Goal: Task Accomplishment & Management: Use online tool/utility

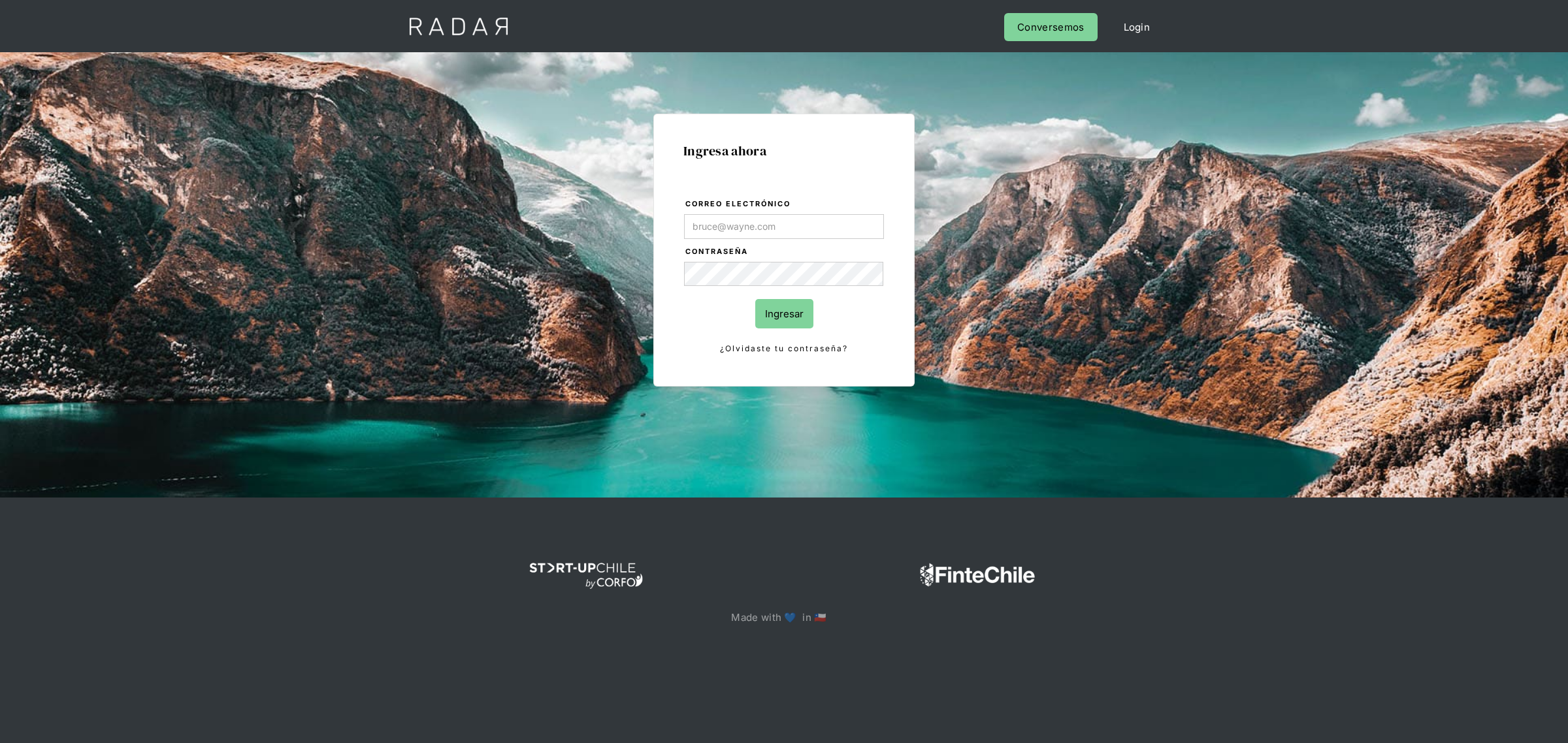
type input "[PERSON_NAME][EMAIL_ADDRESS][PERSON_NAME][DOMAIN_NAME]"
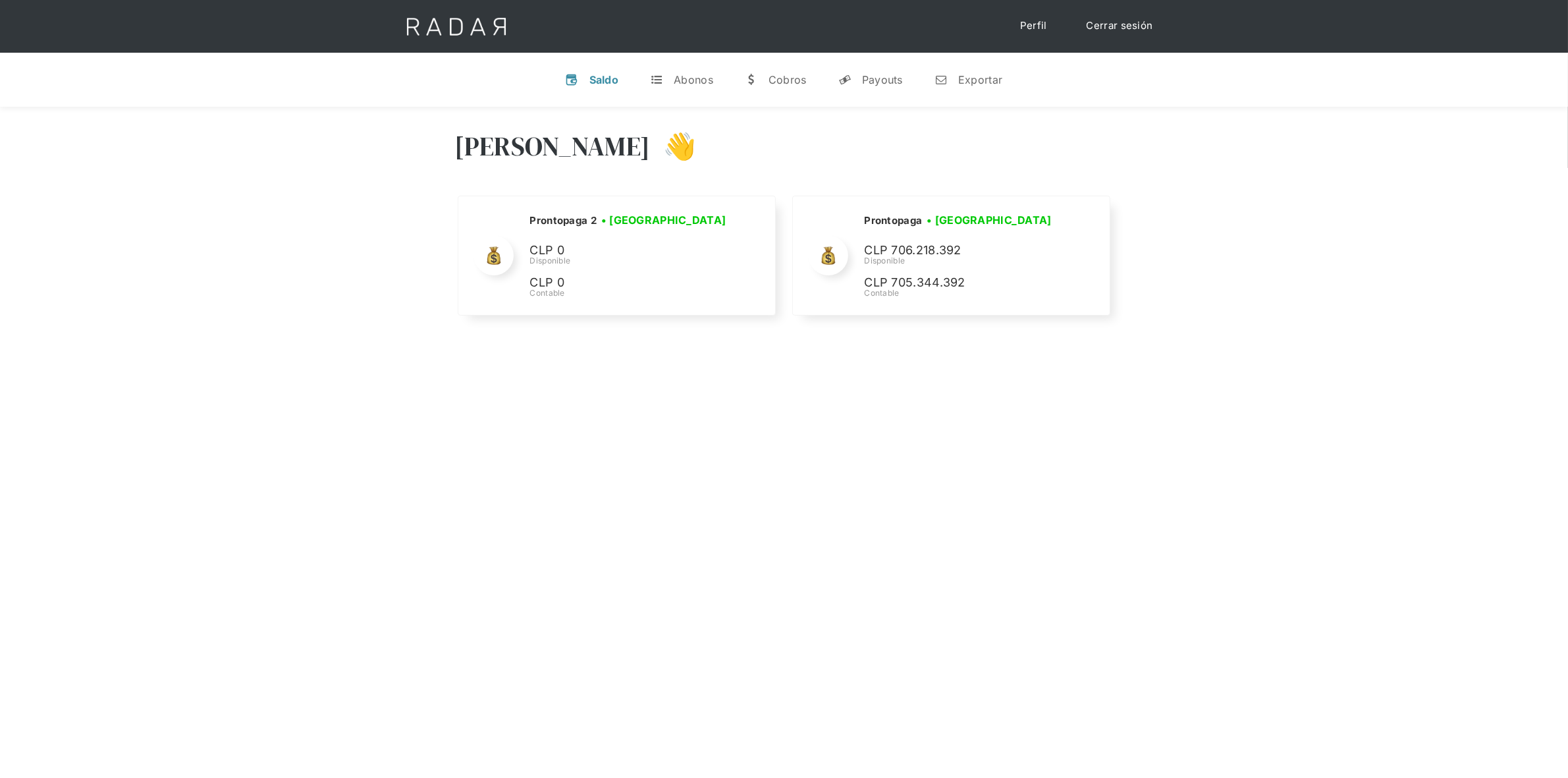
click at [533, 352] on div "Hola José 👋 Cargando tus cuentas... Nombre de la empresa • Conectada • Desconec…" at bounding box center [784, 495] width 1568 height 778
click at [867, 86] on div "Payouts" at bounding box center [882, 80] width 41 height 13
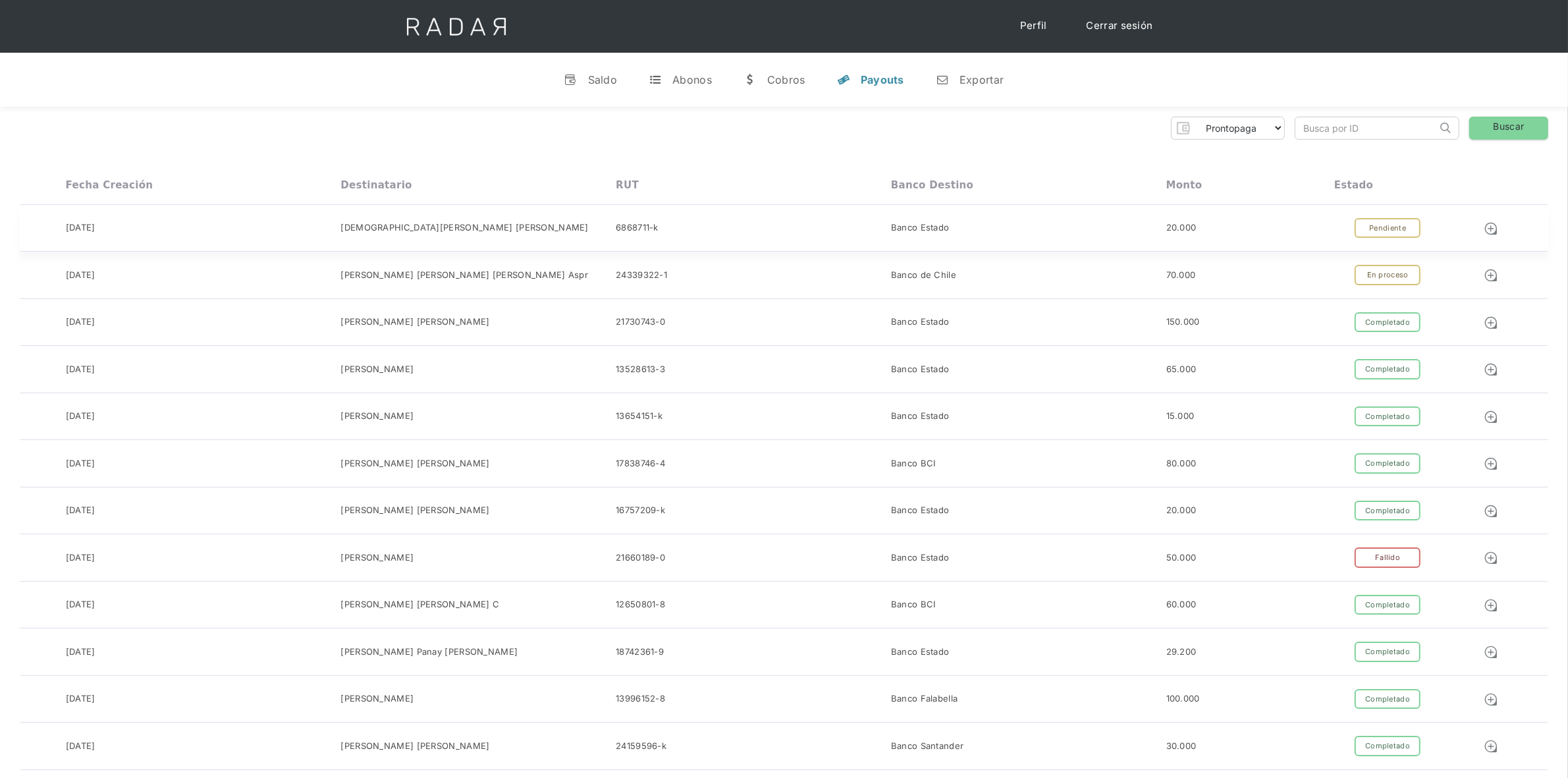
click at [1308, 239] on div "10-10-2025 Christian Salazar villalobos Salazar 6868711-k Banco Estado 20.000 C…" at bounding box center [784, 229] width 1529 height 47
click at [1381, 124] on input "search" at bounding box center [1366, 128] width 141 height 22
click at [1261, 222] on div "20.000" at bounding box center [1251, 228] width 168 height 21
click at [919, 35] on div "Cerrar sesión Perfil" at bounding box center [784, 26] width 790 height 52
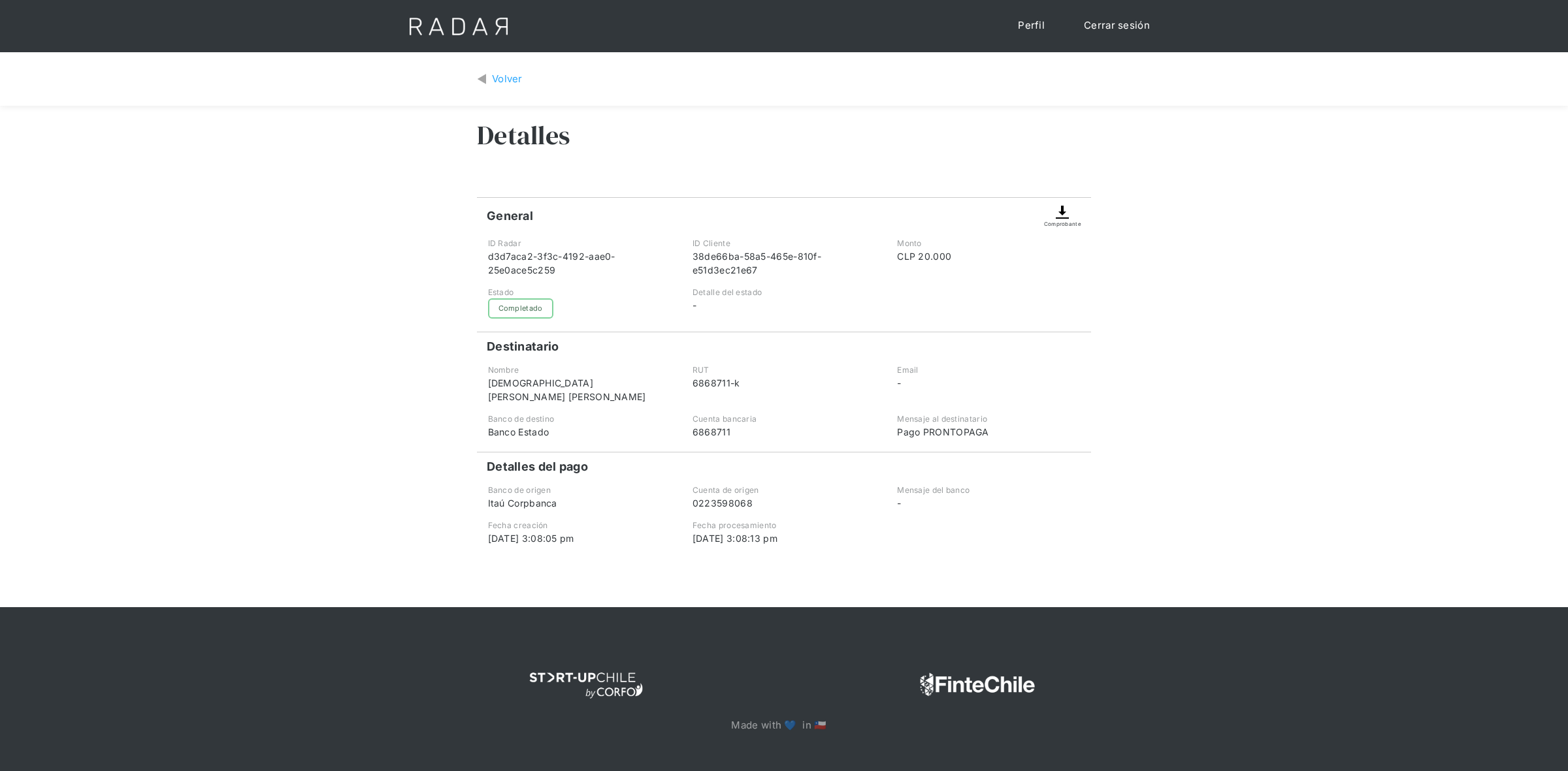
click at [506, 85] on div "Volver" at bounding box center [507, 79] width 30 height 15
drag, startPoint x: 752, startPoint y: 273, endPoint x: 687, endPoint y: 257, distance: 66.9
click at [687, 257] on div "ID Cliente 38de66ba-58a5-465e-810f-e51d3ec21e67" at bounding box center [784, 258] width 203 height 40
click at [700, 260] on div "38de66ba-58a5-465e-810f-e51d3ec21e67" at bounding box center [784, 263] width 183 height 27
click at [792, 275] on div "38de66ba-58a5-465e-810f-e51d3ec21e67" at bounding box center [784, 263] width 183 height 27
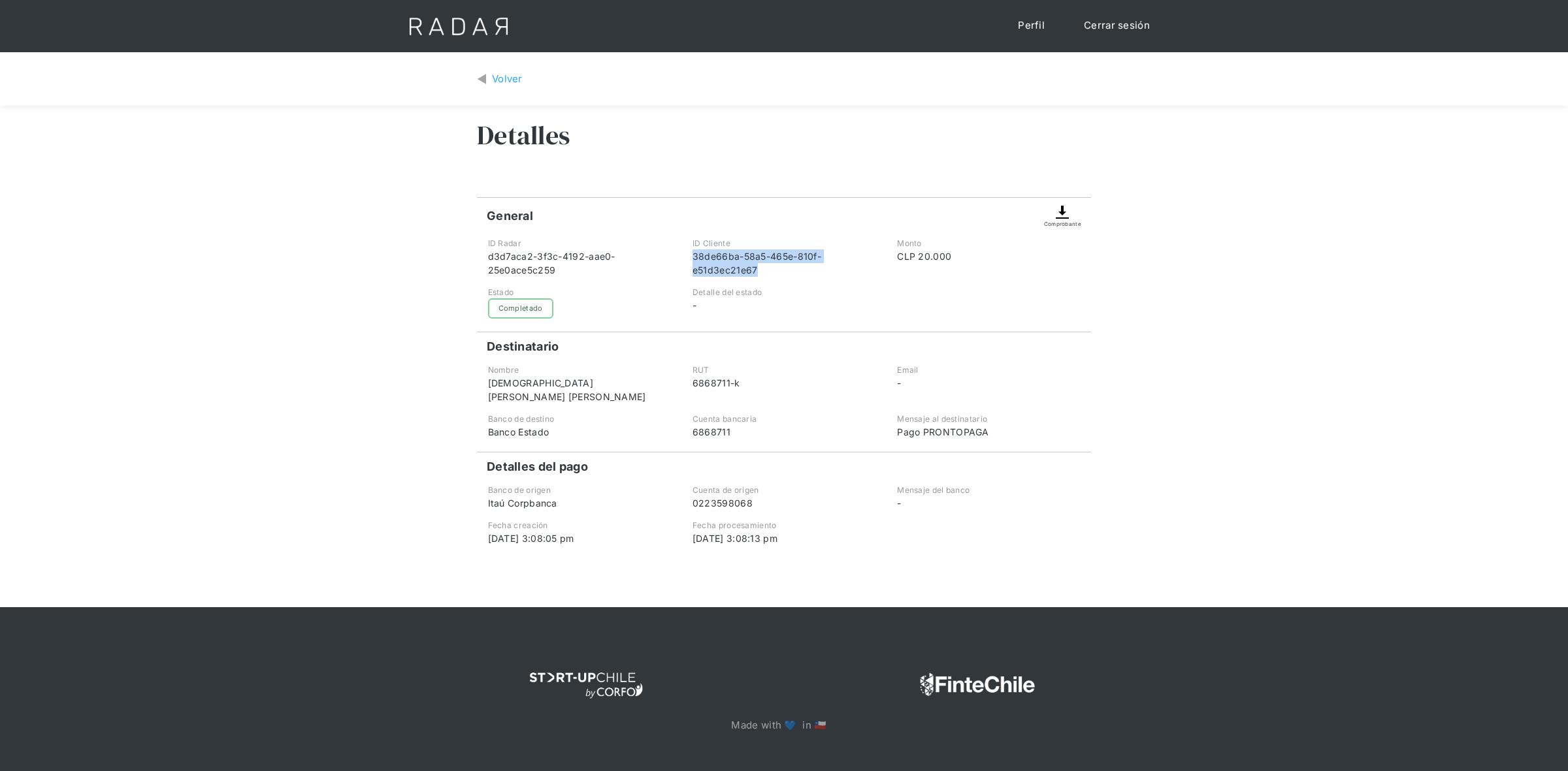
drag, startPoint x: 733, startPoint y: 264, endPoint x: 692, endPoint y: 255, distance: 42.0
click at [692, 255] on div "38de66ba-58a5-465e-810f-e51d3ec21e67" at bounding box center [784, 263] width 183 height 27
click at [498, 80] on div "Volver" at bounding box center [507, 79] width 30 height 15
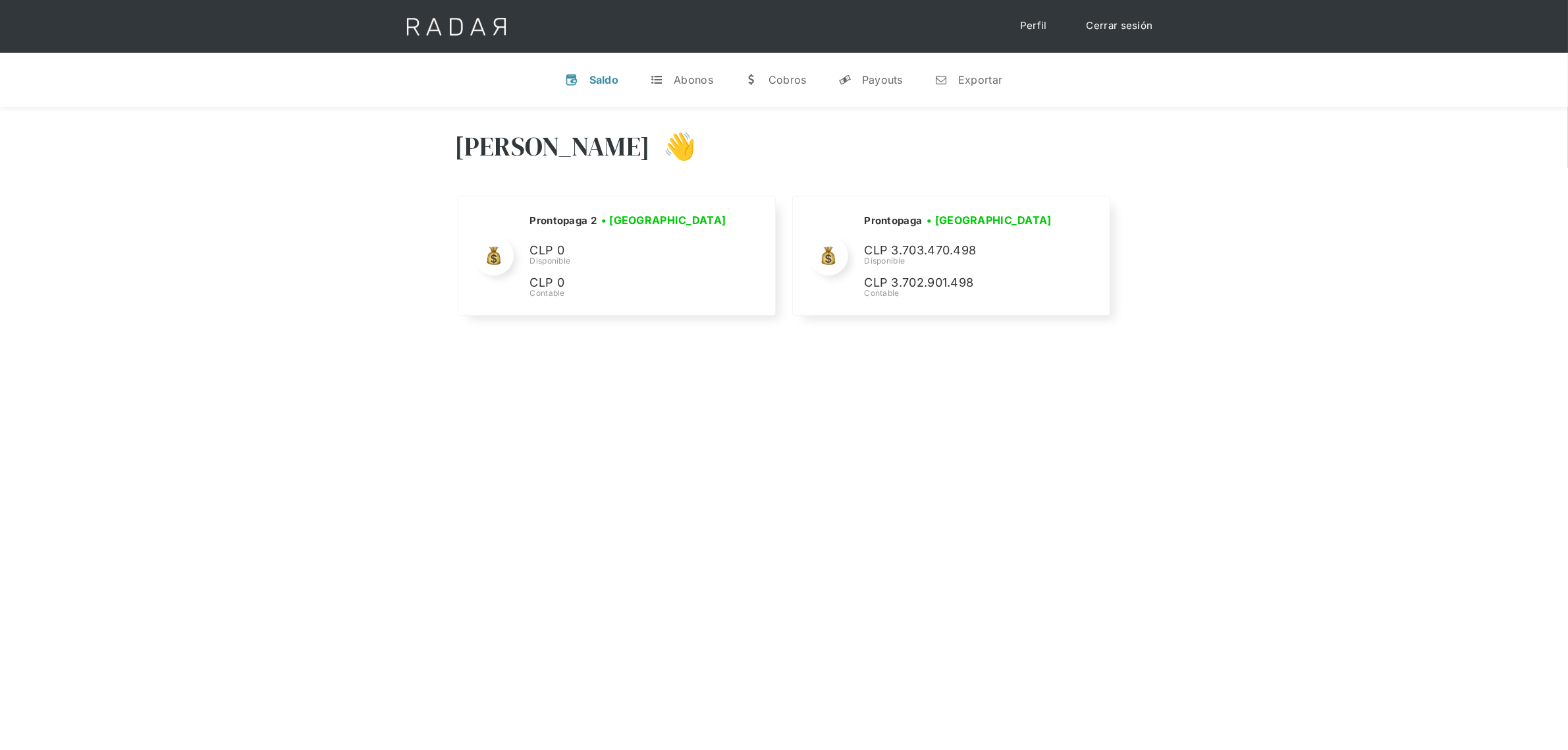
click at [1247, 254] on div "[PERSON_NAME] 👋 Cargando tus cuentas... Nombre de la empresa • [GEOGRAPHIC_DATA…" at bounding box center [784, 225] width 1568 height 236
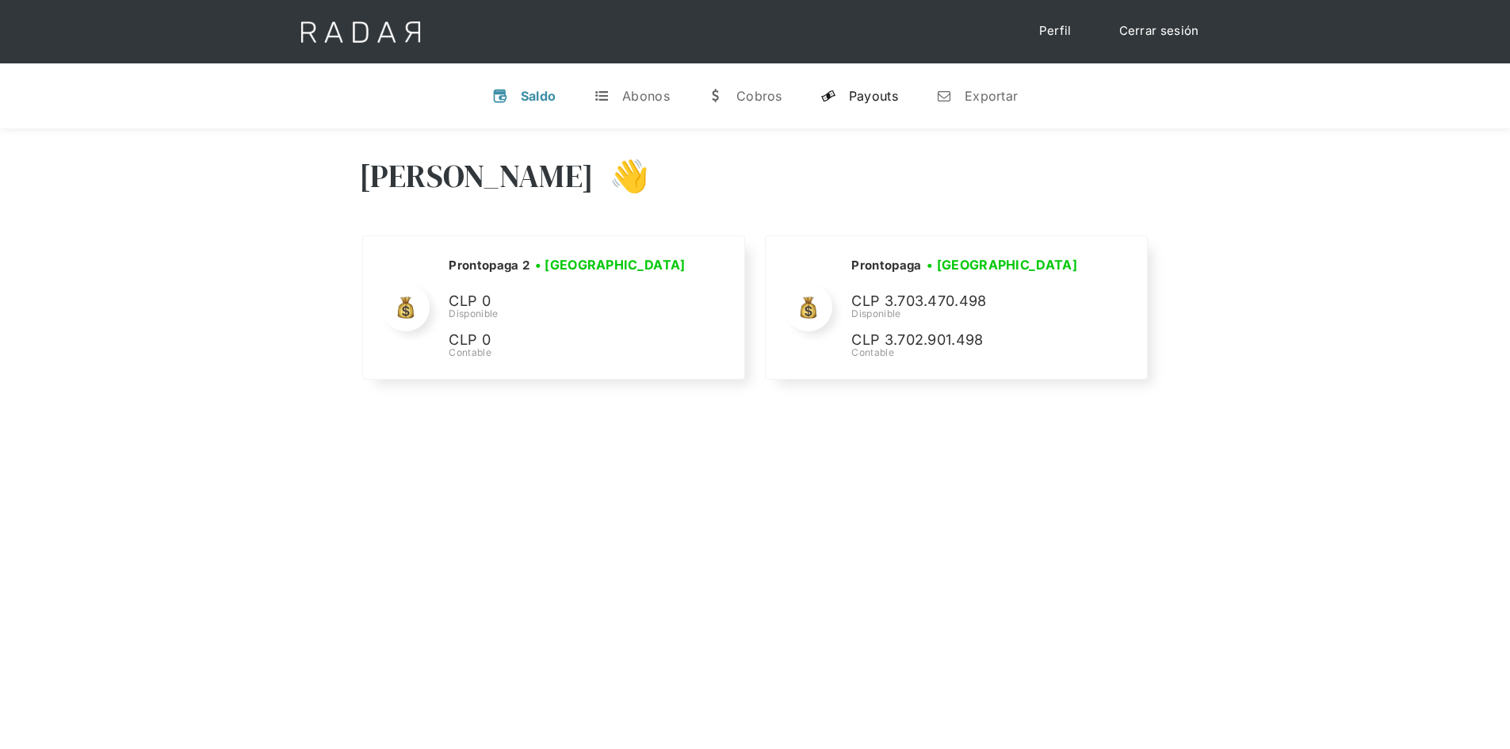
click at [878, 95] on div "Payouts" at bounding box center [873, 96] width 49 height 16
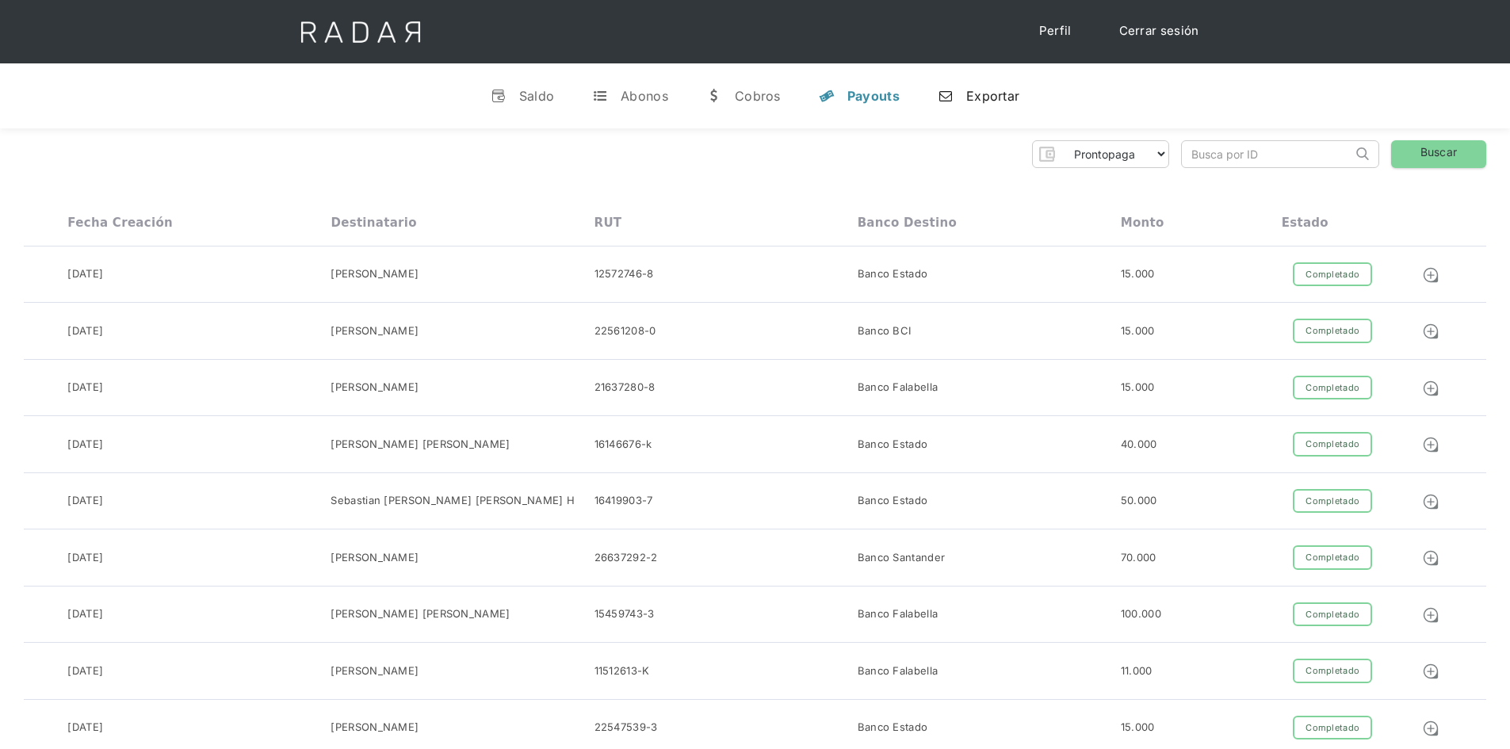
click at [950, 89] on div "n" at bounding box center [946, 96] width 16 height 16
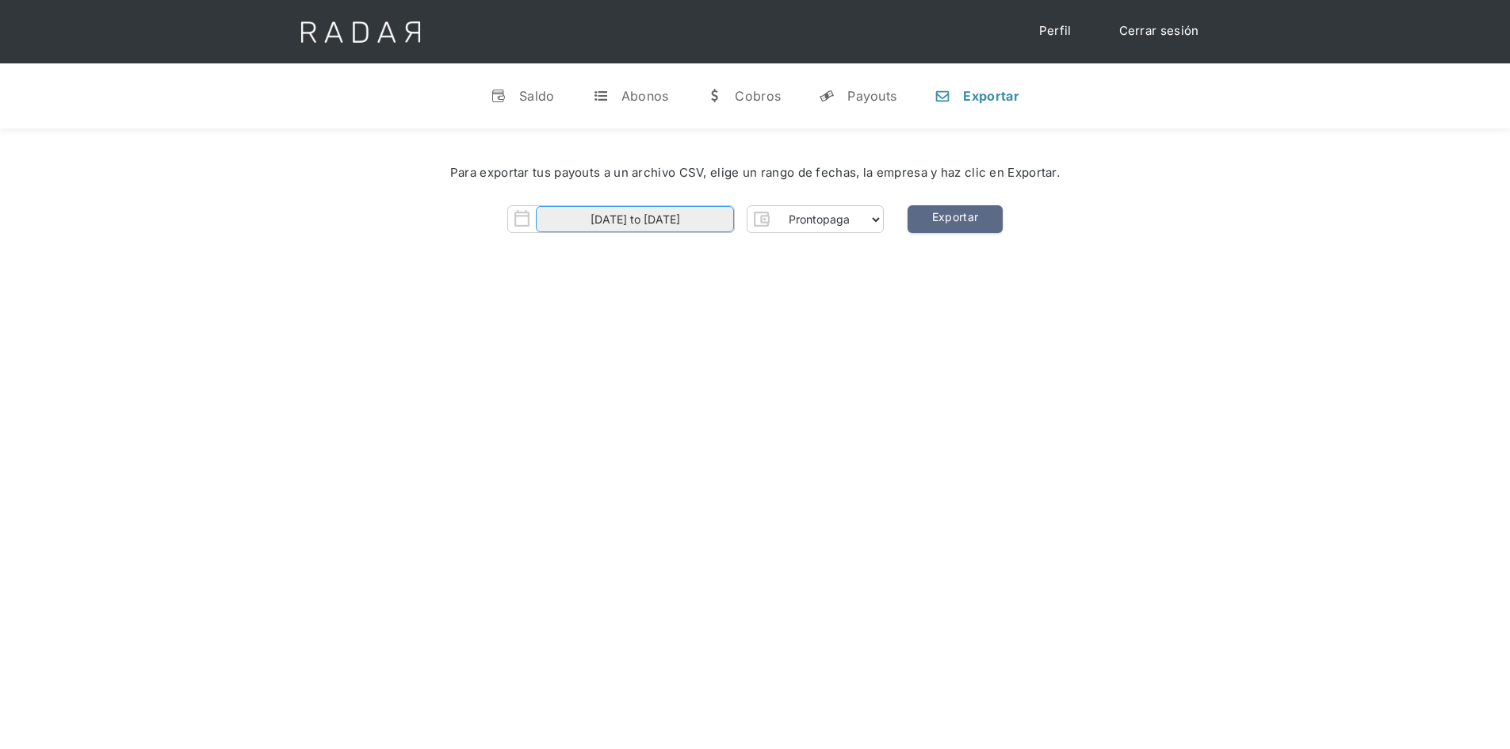
click at [711, 217] on input "[DATE] to [DATE]" at bounding box center [635, 219] width 198 height 26
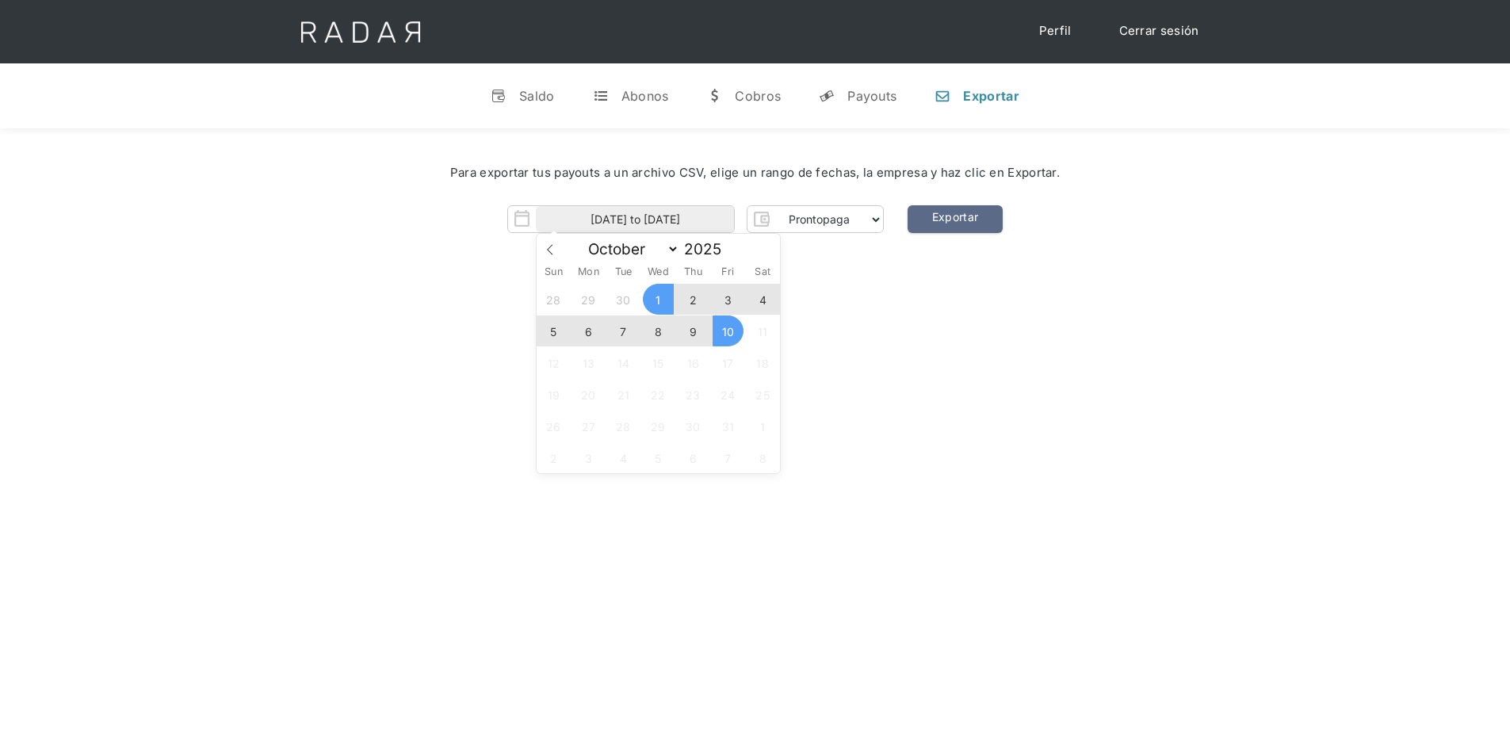
click at [731, 341] on span "10" at bounding box center [728, 331] width 31 height 31
type input "[DATE]"
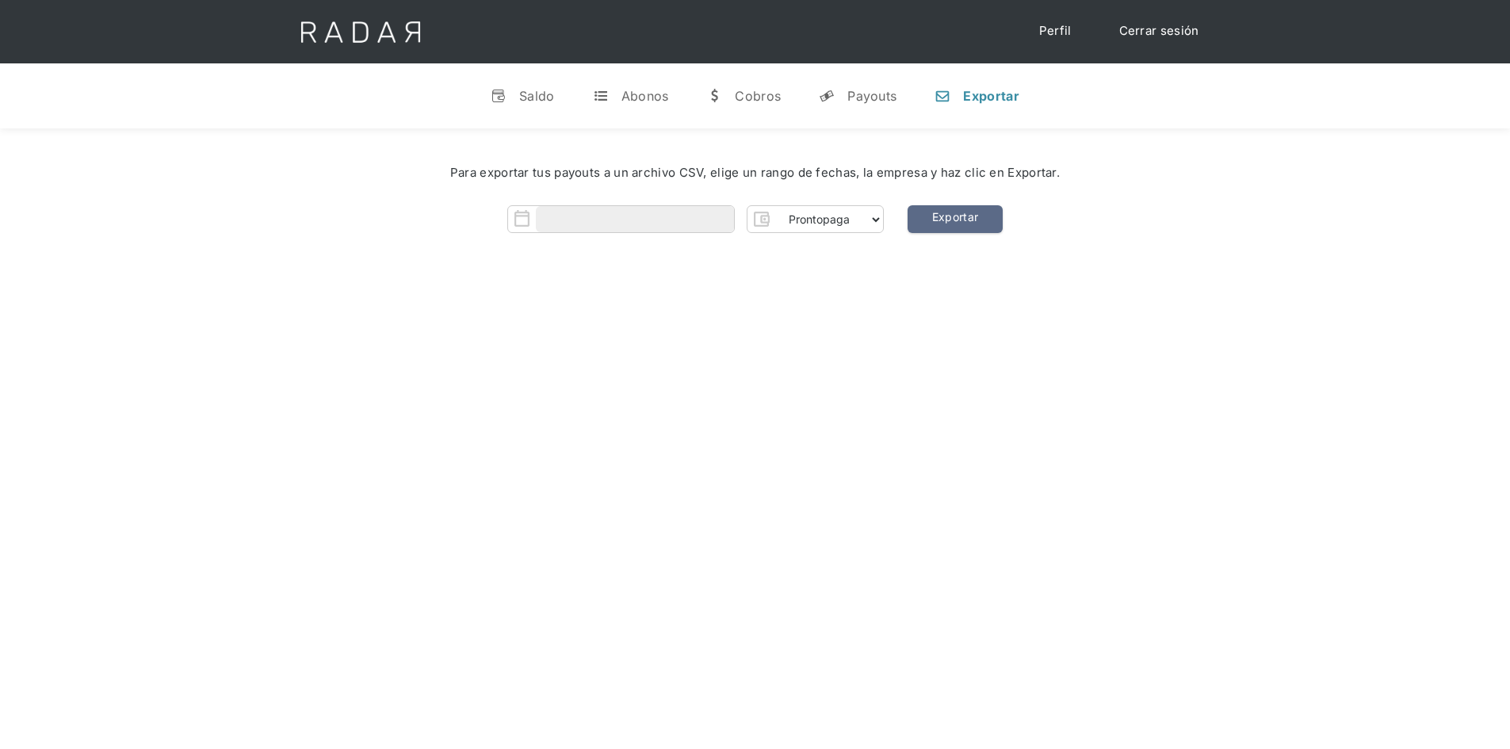
click at [882, 332] on div "Hola José 👋 Cargando tus cuentas... Nombre de la empresa • Conectada • Desconec…" at bounding box center [755, 502] width 1510 height 749
click at [698, 231] on body "Cargando... Cerrar sesión Perfil v Saldo t Abonos w Cobros y Payouts n Exportar…" at bounding box center [755, 542] width 1510 height 1085
click at [721, 321] on span "10" at bounding box center [728, 331] width 31 height 31
type input "[DATE]"
click at [722, 322] on span "10" at bounding box center [728, 331] width 31 height 31
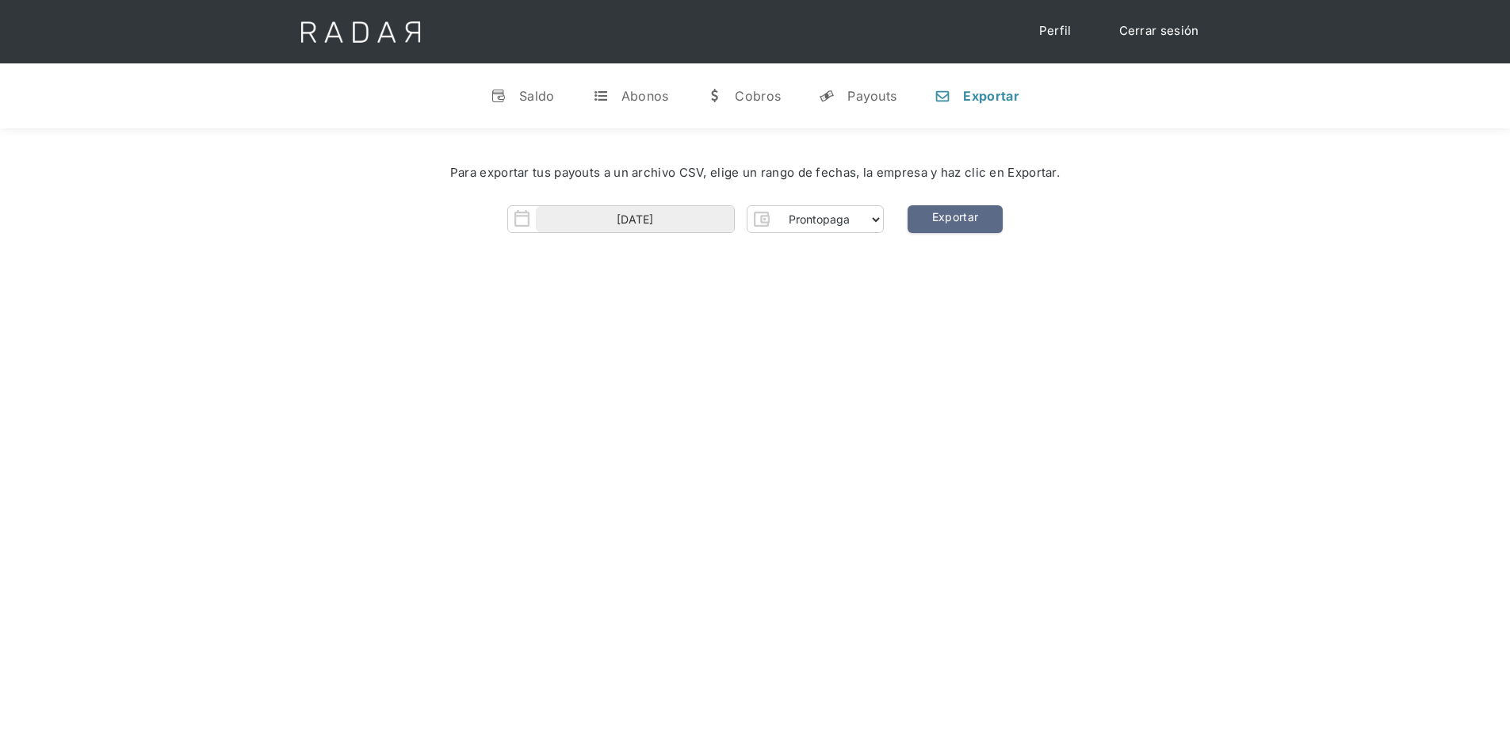
click at [954, 354] on div "Hola José 👋 Cargando tus cuentas... Nombre de la empresa • Conectada • Desconec…" at bounding box center [755, 502] width 1510 height 749
click at [968, 220] on link "Exportar" at bounding box center [955, 219] width 95 height 28
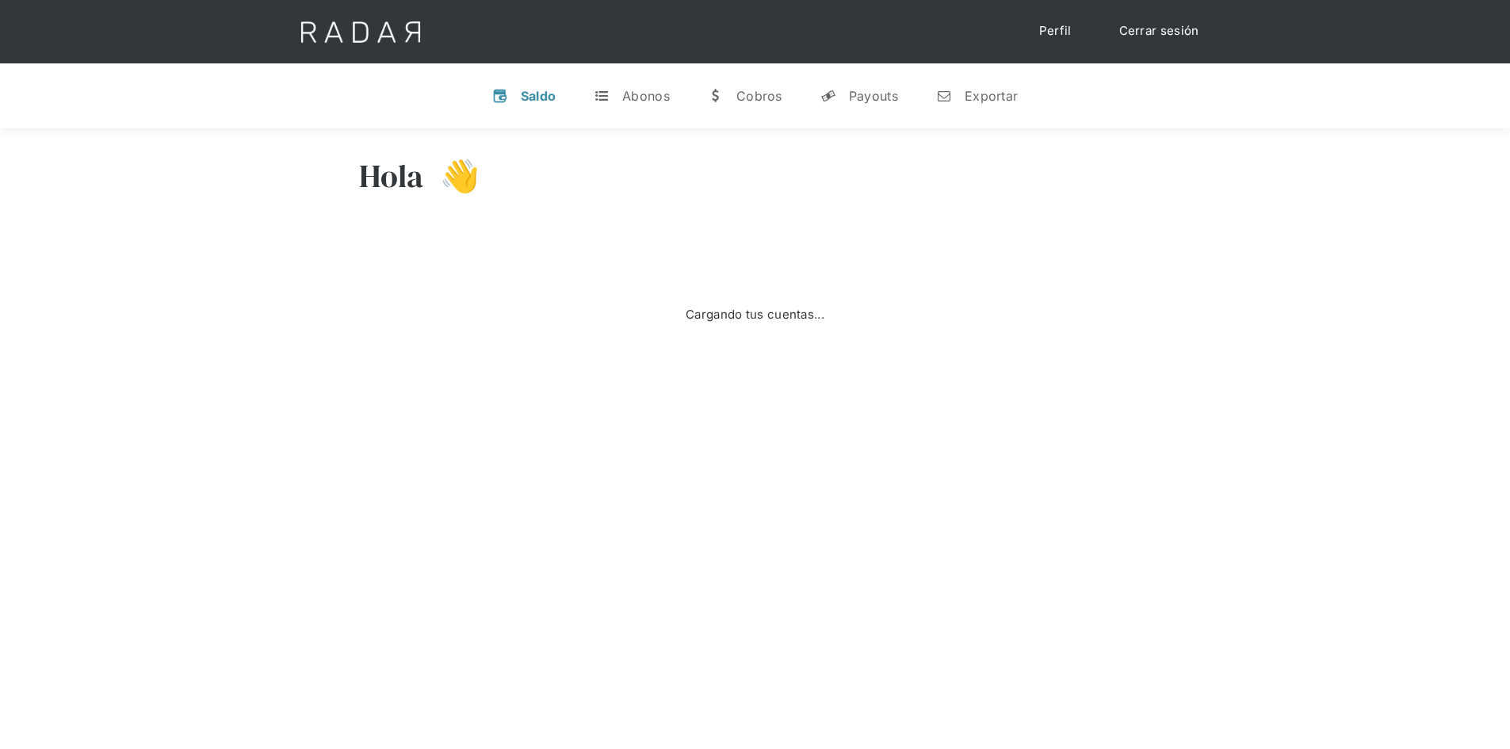
select select "9"
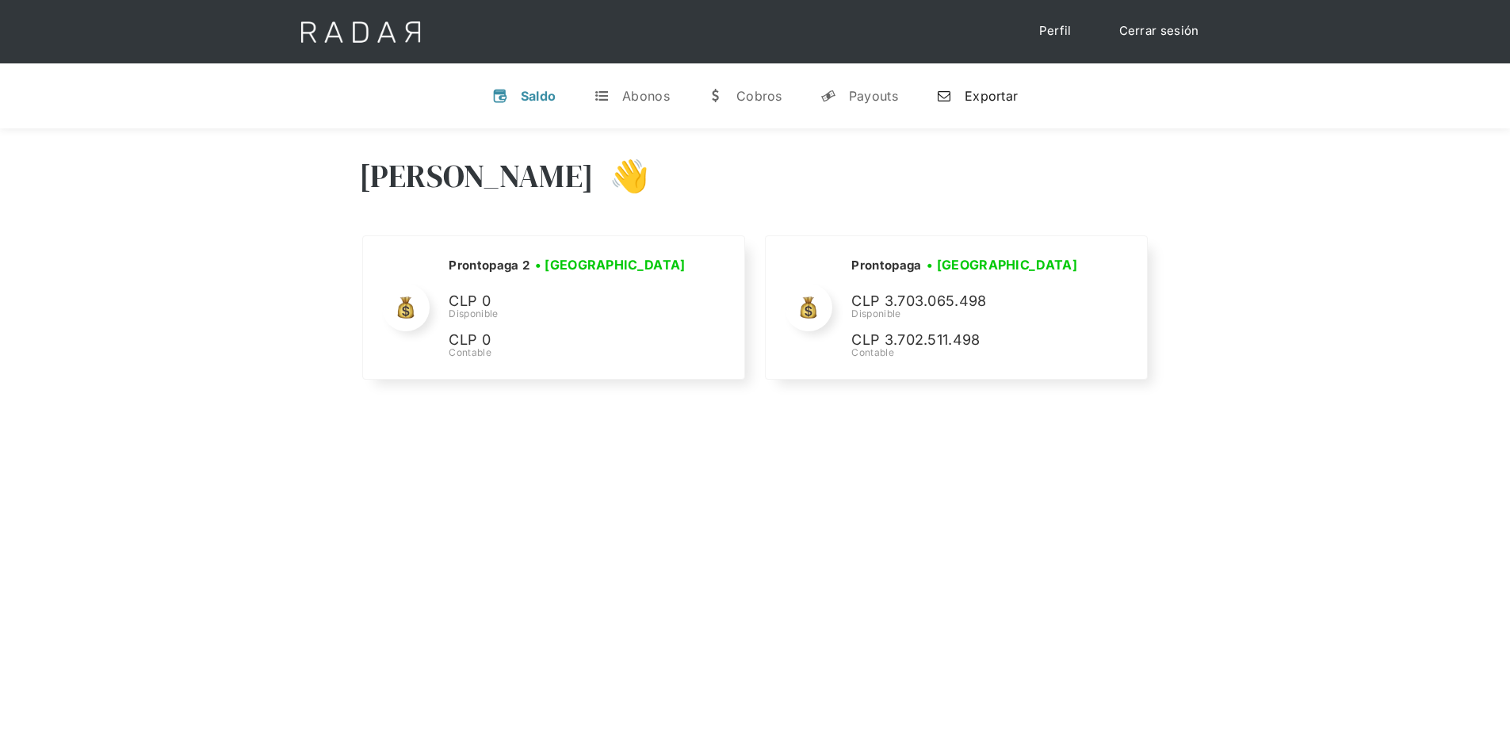
click at [978, 96] on div "Exportar" at bounding box center [991, 96] width 53 height 16
select select "prontopaga"
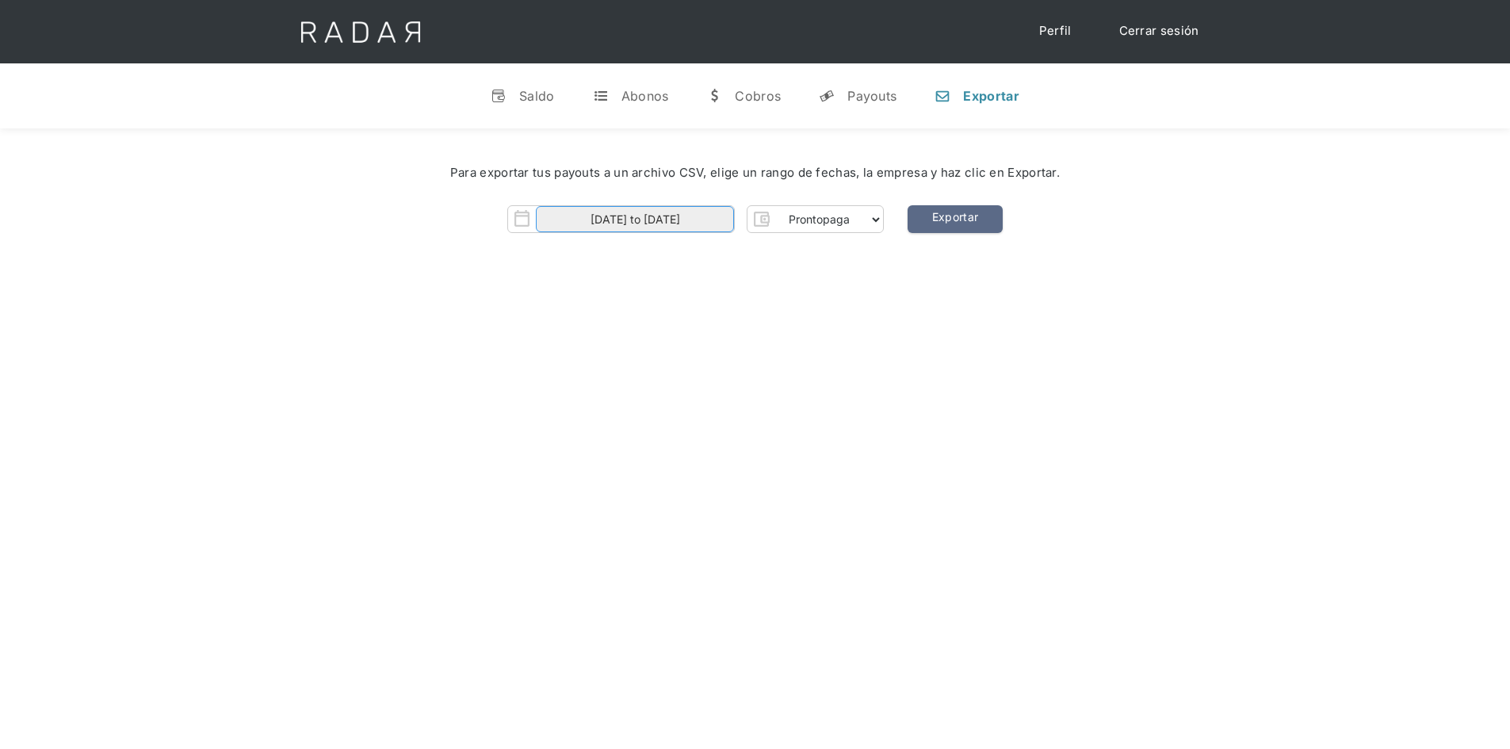
click at [695, 221] on input "[DATE] to [DATE]" at bounding box center [635, 219] width 198 height 26
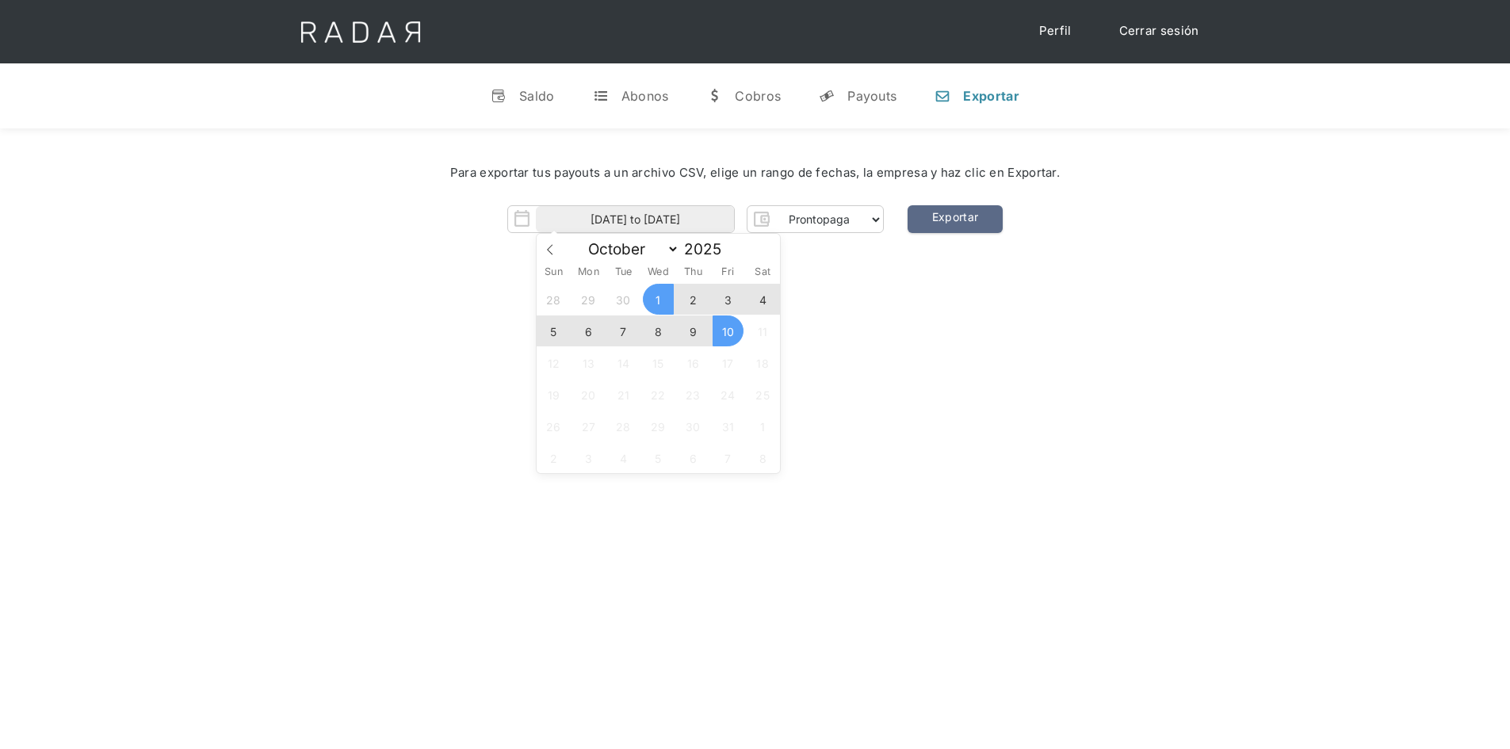
click at [724, 325] on span "10" at bounding box center [728, 331] width 31 height 31
type input "[DATE]"
click at [969, 296] on div "[PERSON_NAME] 👋 Cargando tus cuentas... Nombre de la empresa • [GEOGRAPHIC_DATA…" at bounding box center [755, 502] width 1510 height 749
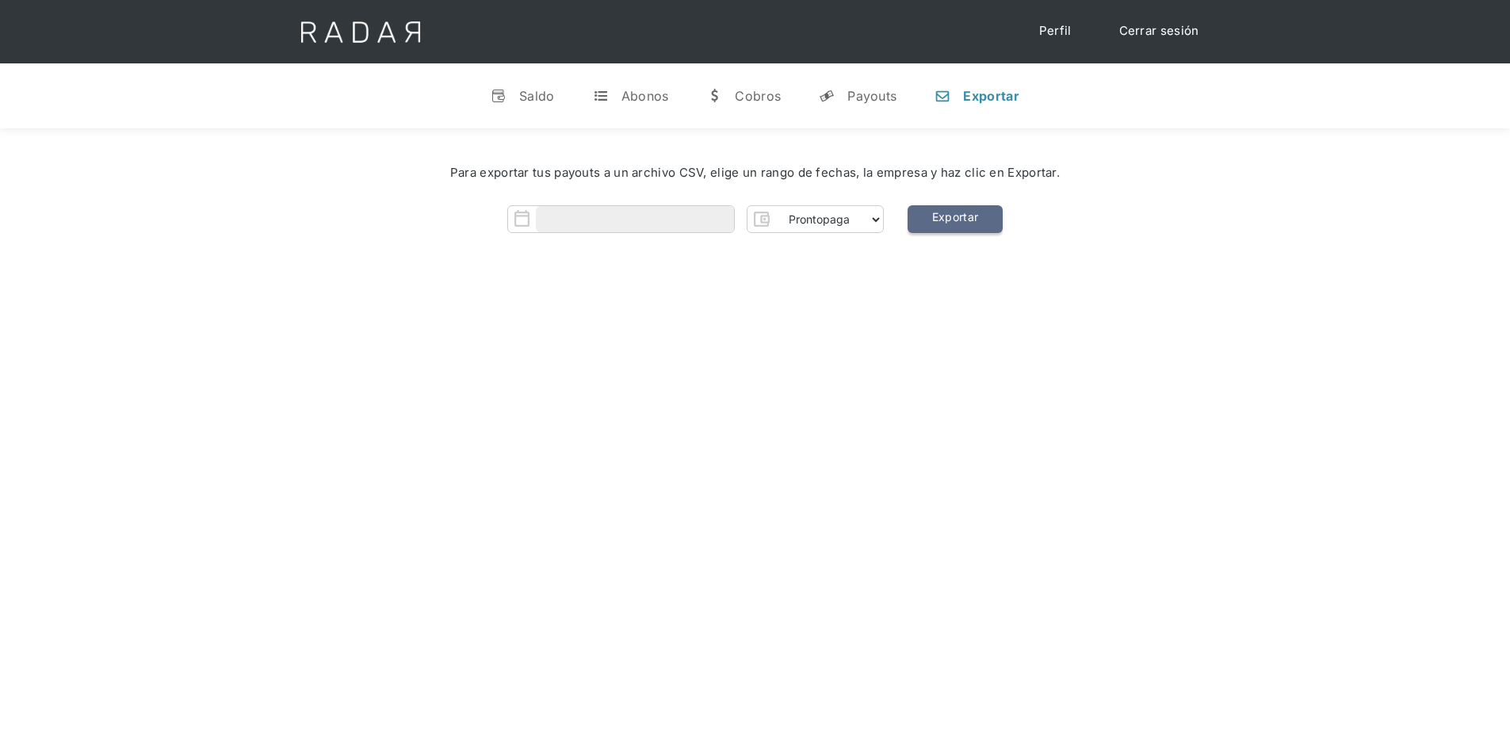
click at [970, 216] on link "Exportar" at bounding box center [955, 219] width 95 height 28
click at [701, 227] on input "Form" at bounding box center [635, 219] width 198 height 26
click at [731, 331] on span "10" at bounding box center [728, 331] width 31 height 31
type input "[DATE]"
click at [949, 224] on link "Exportar" at bounding box center [955, 219] width 95 height 28
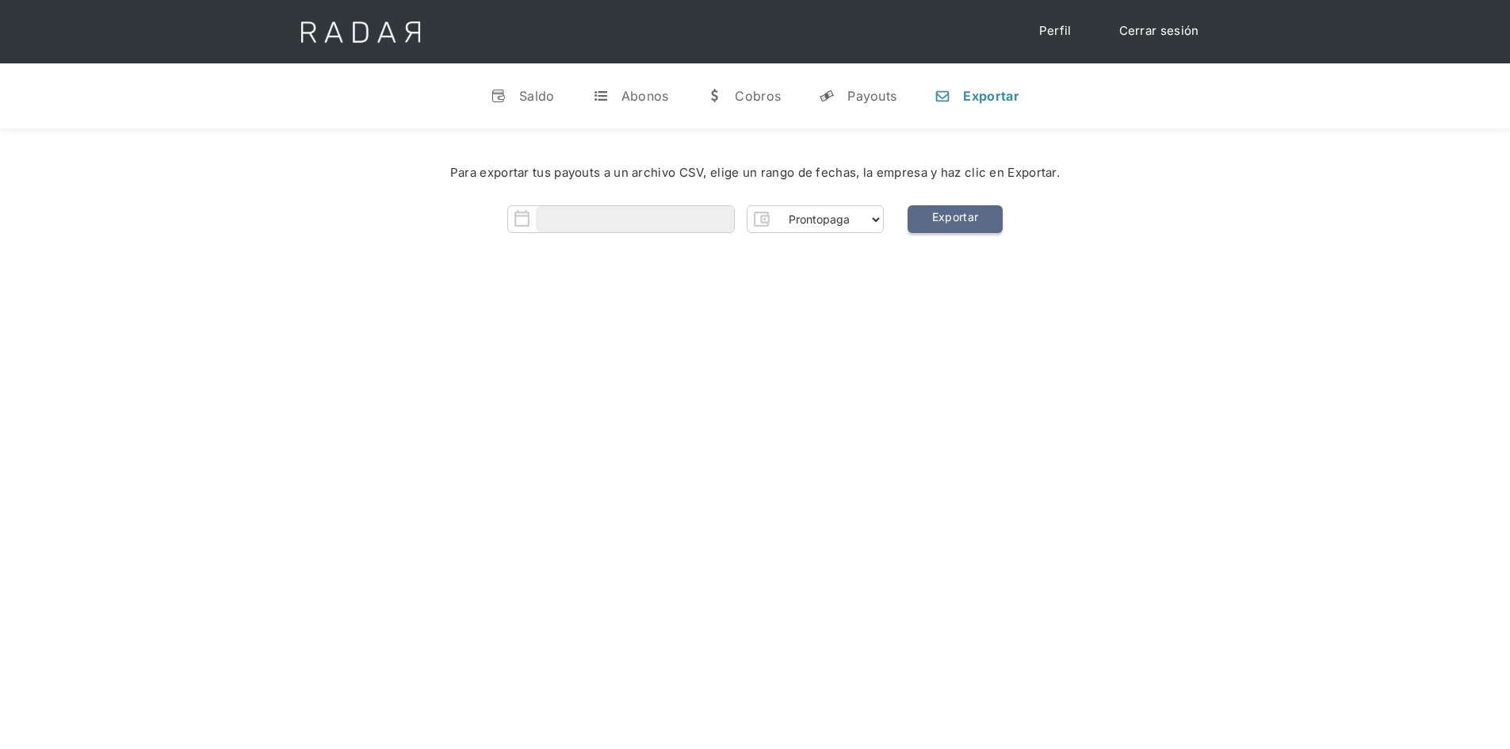
click at [949, 224] on link "Exportar" at bounding box center [955, 219] width 95 height 28
click at [905, 316] on div "[PERSON_NAME] 👋 Cargando tus cuentas... Nombre de la empresa • [GEOGRAPHIC_DATA…" at bounding box center [755, 502] width 1510 height 749
drag, startPoint x: 967, startPoint y: 199, endPoint x: 910, endPoint y: 254, distance: 79.6
click at [910, 254] on div "Para exportar tus payouts a un archivo CSV, elige un rango de fechas, la empres…" at bounding box center [755, 202] width 1510 height 149
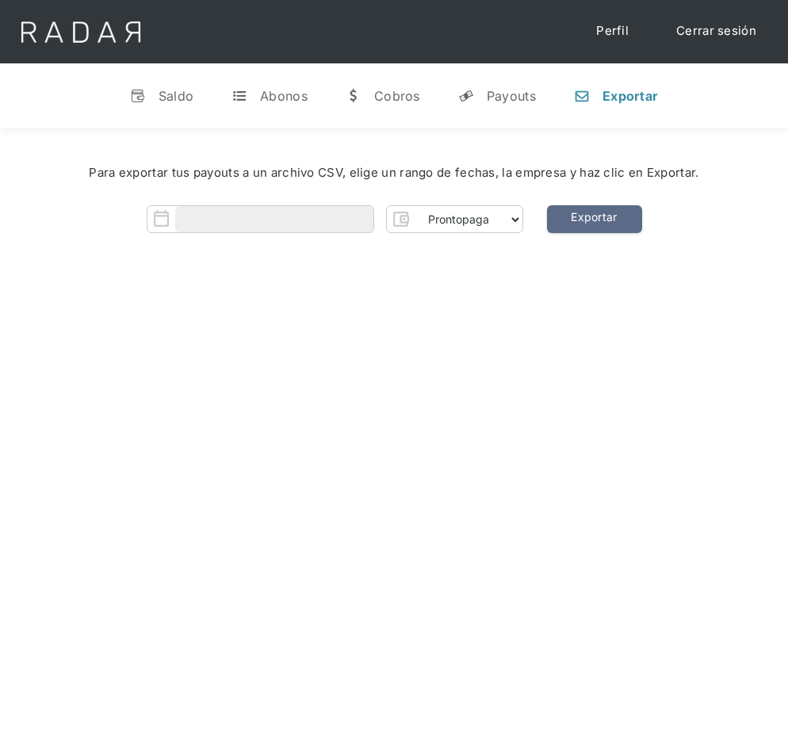
click at [533, 293] on div "[PERSON_NAME] 👋 Cargando tus cuentas... Nombre de la empresa • [GEOGRAPHIC_DATA…" at bounding box center [394, 502] width 788 height 749
click at [587, 214] on link "Exportar" at bounding box center [594, 219] width 95 height 28
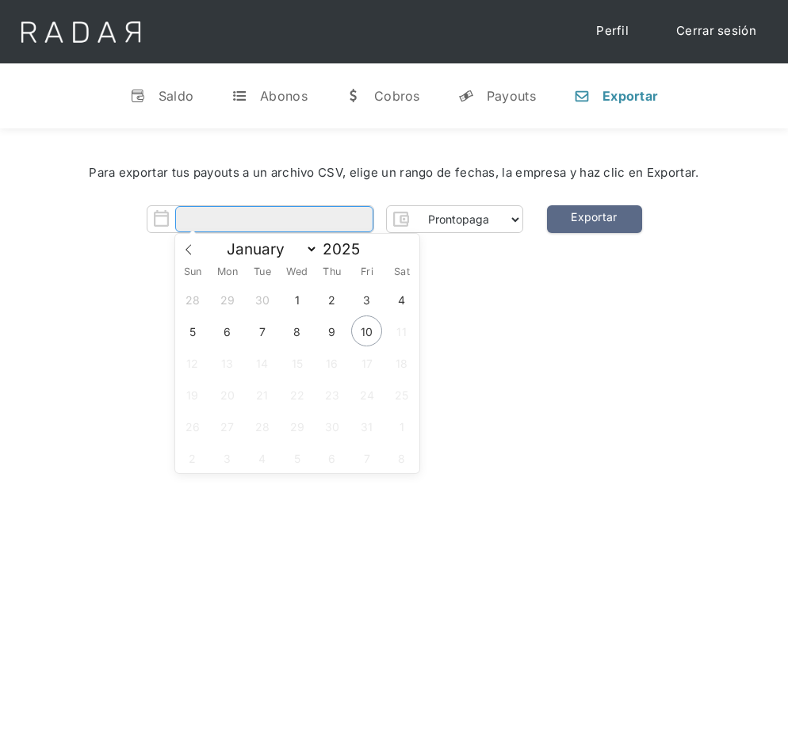
click at [230, 220] on input "Form" at bounding box center [274, 219] width 198 height 26
click at [363, 326] on span "10" at bounding box center [366, 331] width 31 height 31
type input "[DATE]"
click at [357, 331] on span "10" at bounding box center [366, 331] width 31 height 31
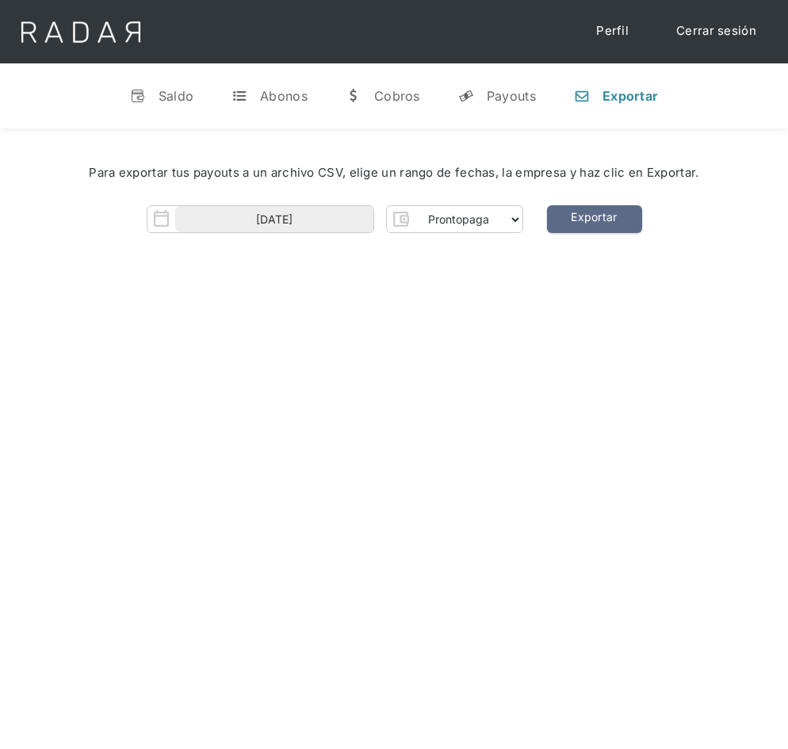
click at [476, 330] on div "[PERSON_NAME] 👋 Cargando tus cuentas... Nombre de la empresa • [GEOGRAPHIC_DATA…" at bounding box center [394, 502] width 788 height 749
click at [572, 225] on link "Exportar" at bounding box center [594, 219] width 95 height 28
click at [622, 218] on link "Exportar" at bounding box center [594, 219] width 95 height 28
click at [610, 214] on link "Exportar" at bounding box center [594, 219] width 95 height 28
click at [608, 225] on link "Exportar" at bounding box center [594, 219] width 95 height 28
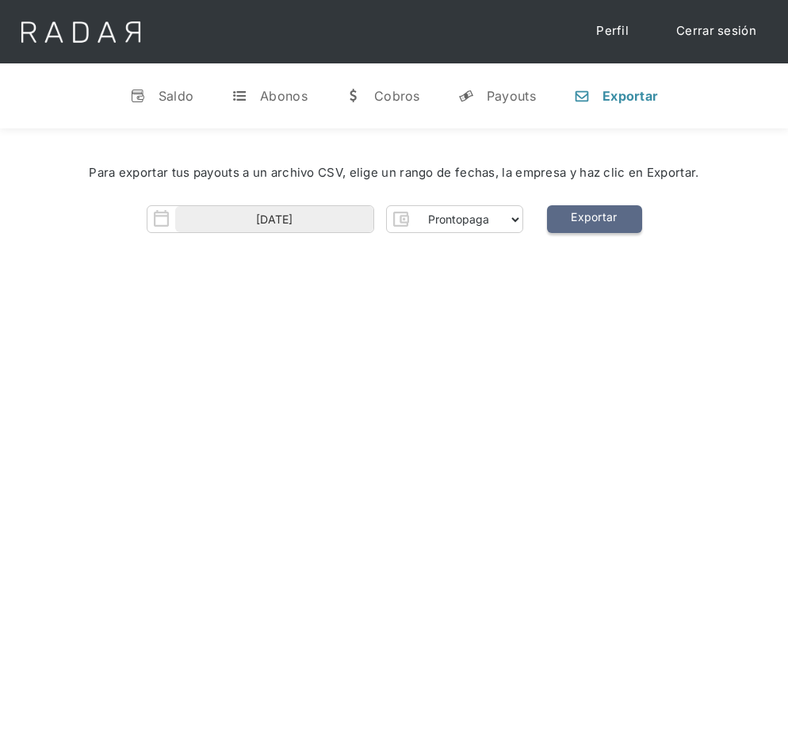
click at [608, 225] on link "Exportar" at bounding box center [594, 219] width 95 height 28
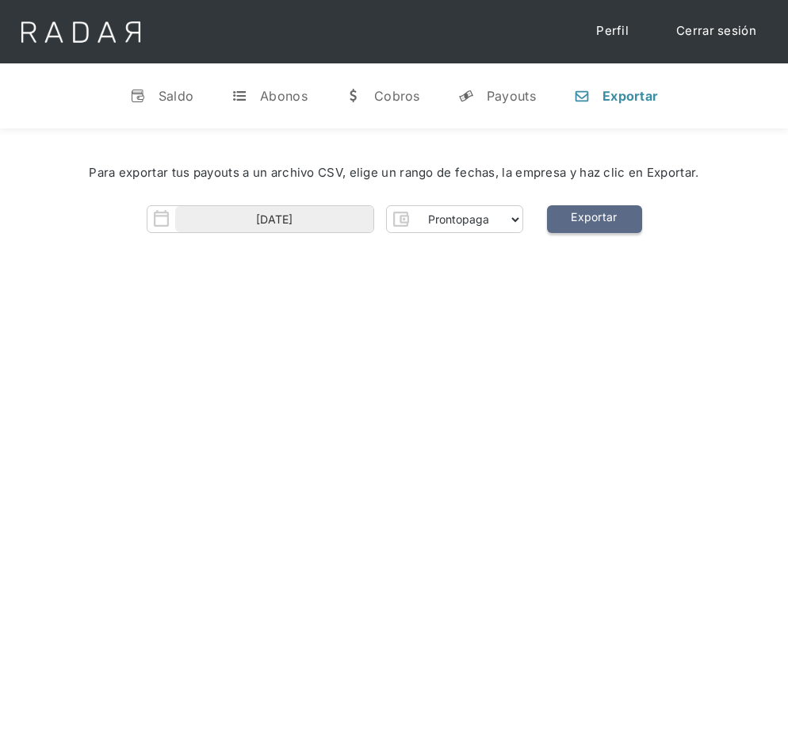
click at [608, 225] on link "Exportar" at bounding box center [594, 219] width 95 height 28
click at [651, 300] on div "[PERSON_NAME] 👋 Cargando tus cuentas... Nombre de la empresa • [GEOGRAPHIC_DATA…" at bounding box center [394, 502] width 788 height 749
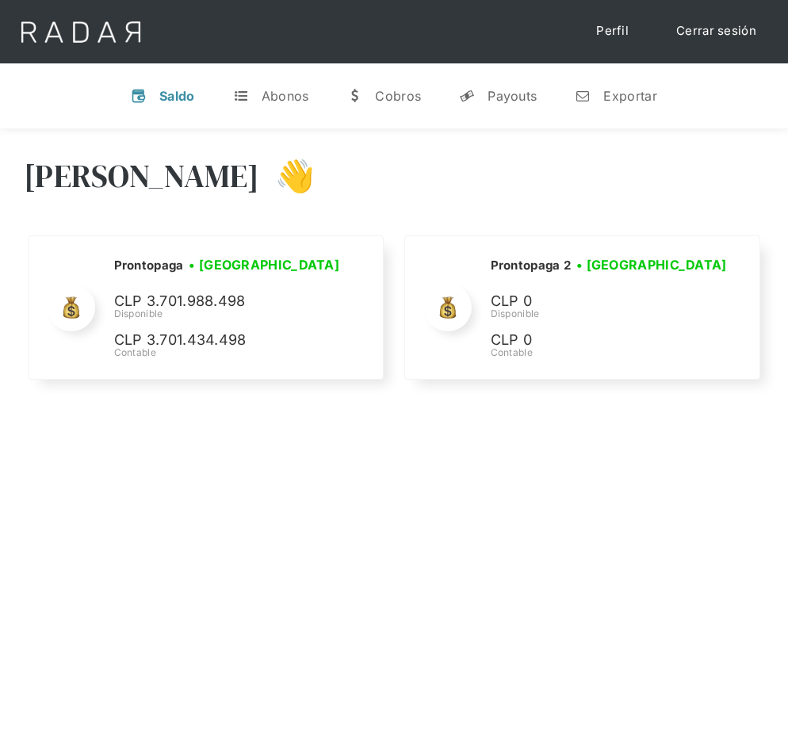
select select "prontopaga"
click at [627, 90] on div "Exportar" at bounding box center [629, 96] width 53 height 16
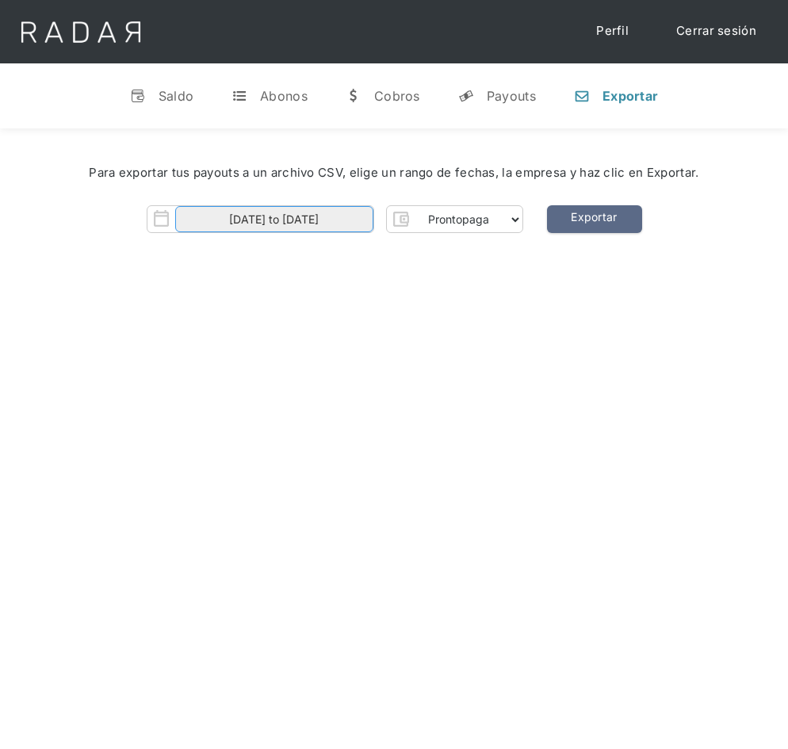
click at [350, 220] on body "Cargando... Cerrar sesión Perfil v Saldo t Abonos w Cobros y Payouts n Exportar…" at bounding box center [394, 542] width 788 height 1085
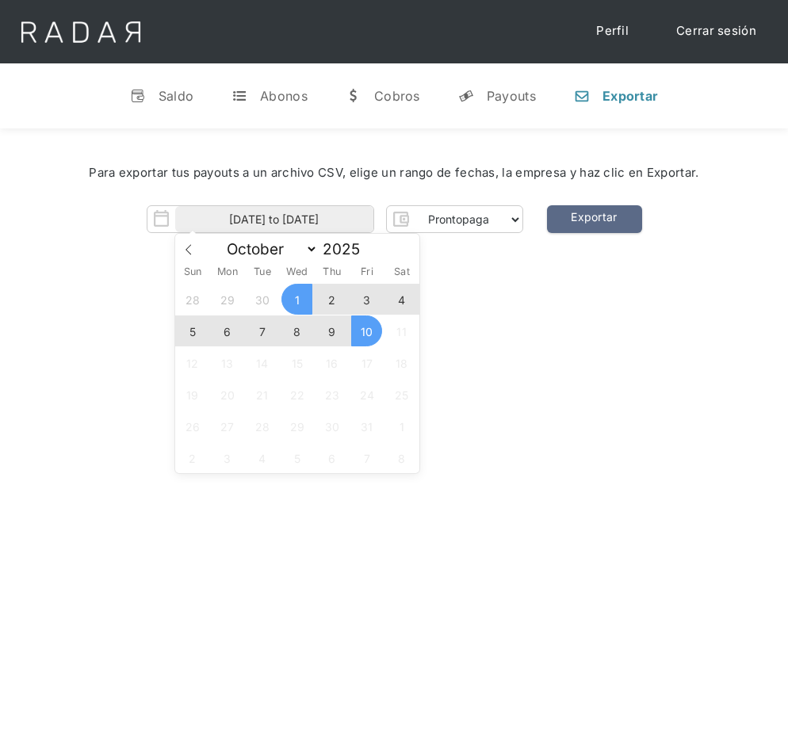
click at [367, 329] on span "10" at bounding box center [366, 331] width 31 height 31
type input "[DATE]"
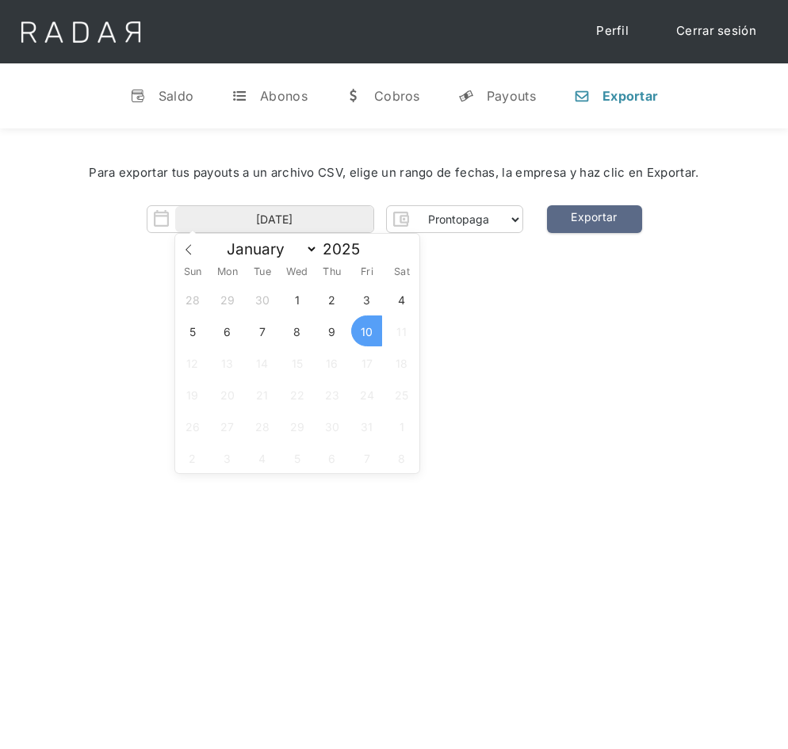
click at [367, 329] on span "10" at bounding box center [366, 331] width 31 height 31
click at [527, 329] on div "Hola José 👋 Cargando tus cuentas... Nombre de la empresa • Conectada • Desconec…" at bounding box center [394, 502] width 788 height 749
click at [608, 220] on link "Exportar" at bounding box center [594, 219] width 95 height 28
click at [728, 234] on div "Para exportar tus payouts a un archivo CSV, elige un rango de fechas, la empres…" at bounding box center [394, 202] width 788 height 149
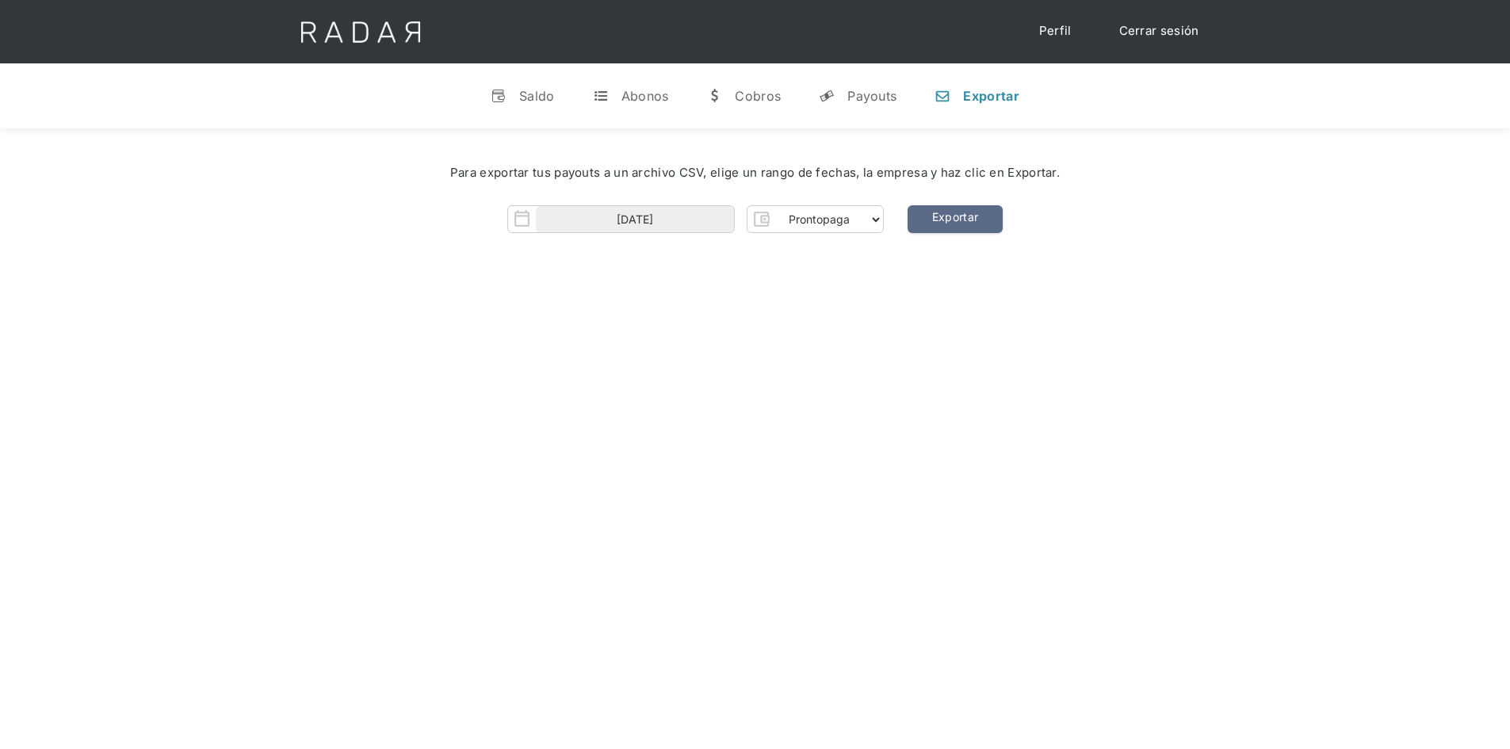
click at [787, 342] on div "Hola José 👋 Cargando tus cuentas... Nombre de la empresa • Conectada • Desconec…" at bounding box center [755, 502] width 1510 height 749
